Goal: Manage account settings

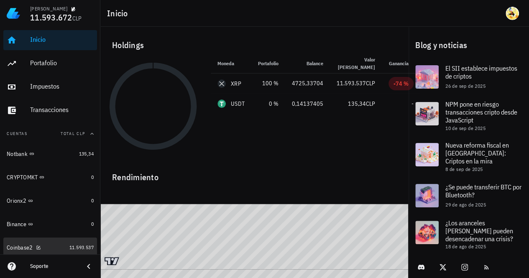
click at [50, 245] on div "Coinbase2" at bounding box center [36, 248] width 59 height 8
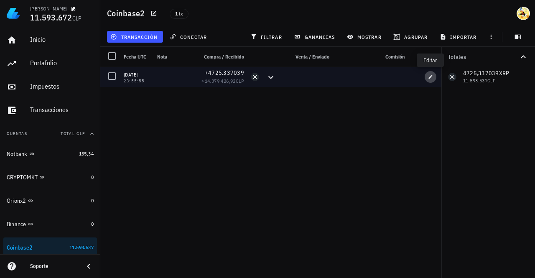
click at [430, 77] on icon "button" at bounding box center [431, 77] width 4 height 4
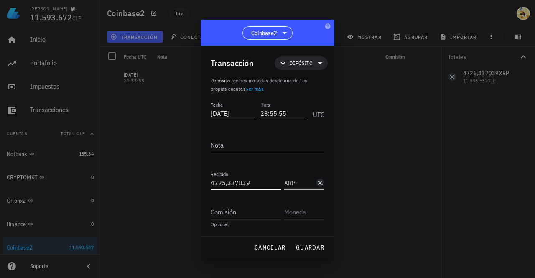
click at [235, 182] on input "4725,337039" at bounding box center [246, 182] width 70 height 13
paste input "6258,33702"
click at [228, 182] on input "46258,337029" at bounding box center [246, 182] width 70 height 13
click at [306, 245] on span "guardar" at bounding box center [310, 248] width 29 height 8
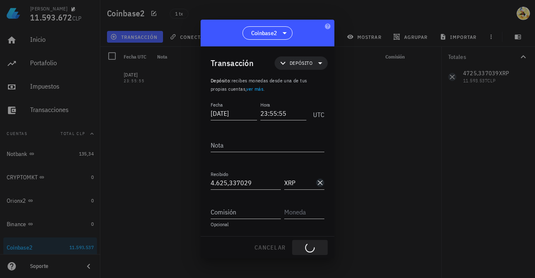
type input "4.725,337039"
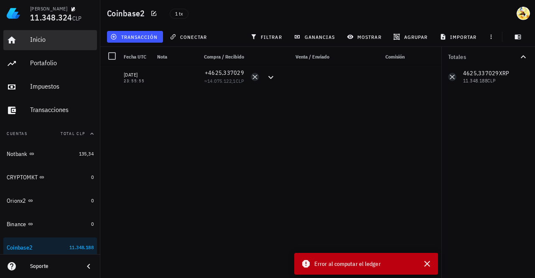
click at [51, 38] on div "Inicio" at bounding box center [62, 40] width 64 height 8
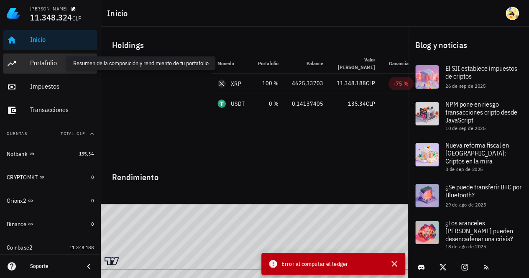
click at [54, 61] on div "Portafolio" at bounding box center [62, 63] width 64 height 8
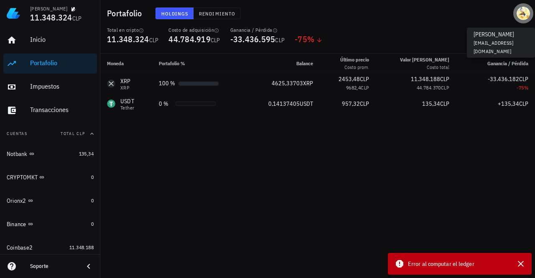
click at [522, 16] on div "avatar" at bounding box center [523, 13] width 13 height 13
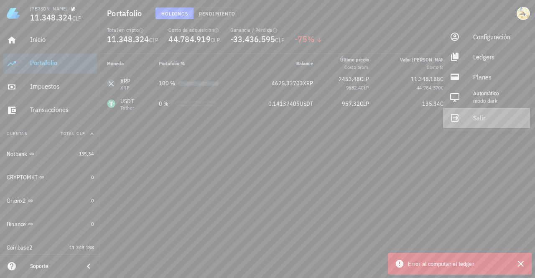
click at [472, 117] on link "Salir" at bounding box center [486, 118] width 87 height 20
